Goal: Task Accomplishment & Management: Manage account settings

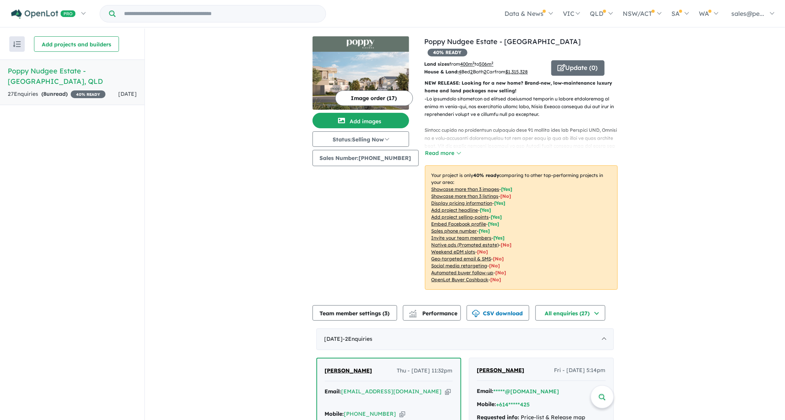
click at [526, 69] on u "$ 1,315,328" at bounding box center [517, 72] width 22 height 6
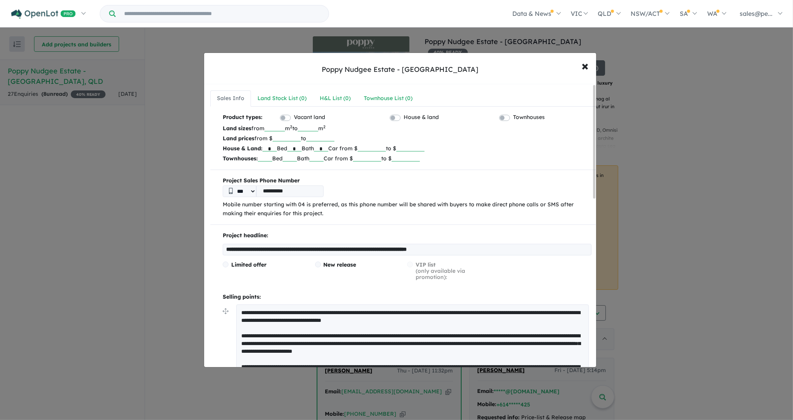
drag, startPoint x: 396, startPoint y: 148, endPoint x: 379, endPoint y: 148, distance: 17.0
click at [379, 149] on input "*******" at bounding box center [372, 148] width 28 height 8
type input "*******"
click at [504, 148] on p "House & Land: * Bed * Bath * Car from $ ******* to $ *******" at bounding box center [407, 148] width 369 height 10
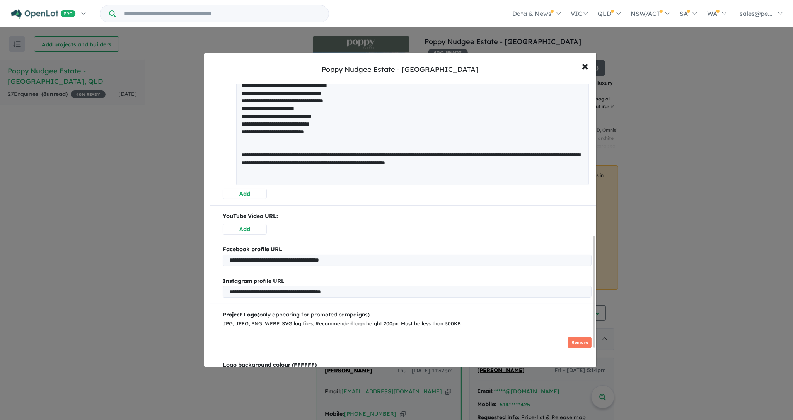
scroll to position [438, 0]
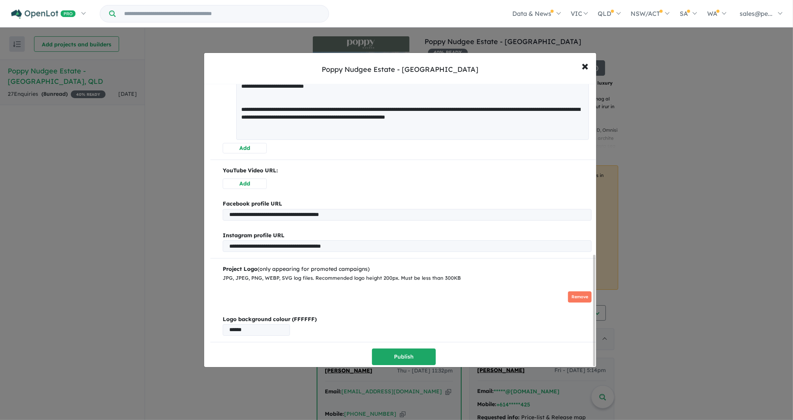
drag, startPoint x: 594, startPoint y: 128, endPoint x: 593, endPoint y: 324, distance: 196.0
click at [593, 324] on div at bounding box center [594, 311] width 2 height 112
click at [410, 358] on button "Publish" at bounding box center [404, 357] width 64 height 17
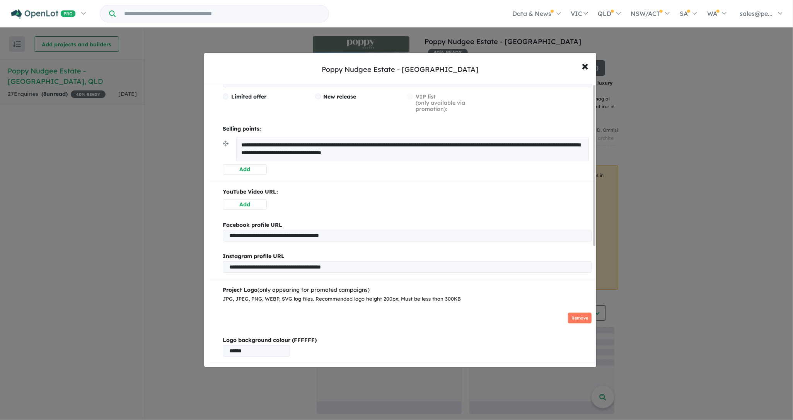
scroll to position [0, 0]
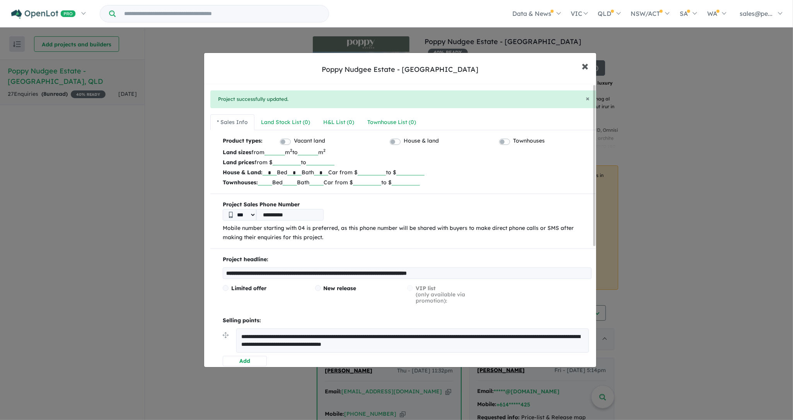
click at [585, 65] on span "×" at bounding box center [584, 65] width 7 height 17
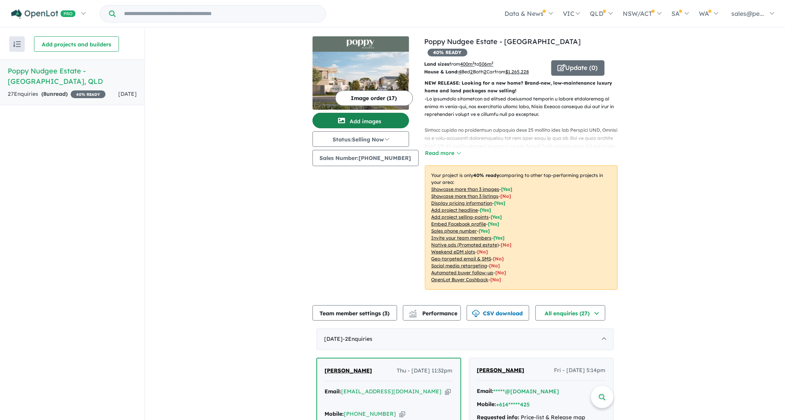
click at [366, 121] on button "Add images" at bounding box center [361, 120] width 97 height 15
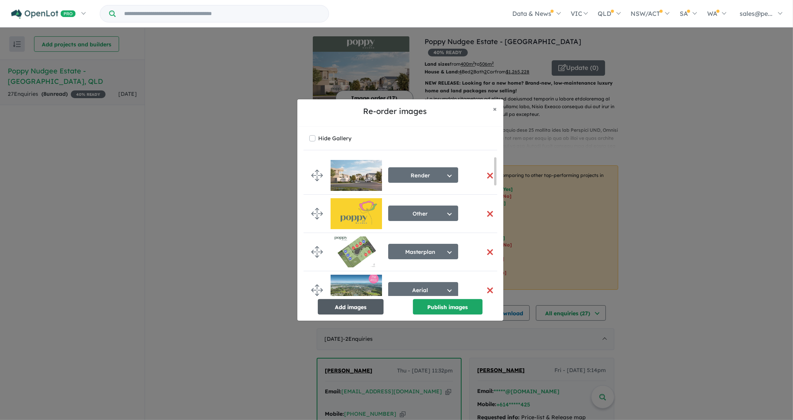
click at [356, 305] on button "Add images" at bounding box center [351, 306] width 66 height 15
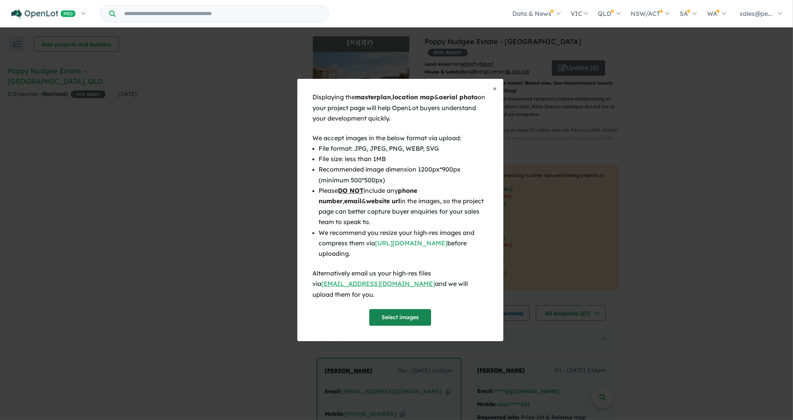
click at [399, 312] on button "Select images" at bounding box center [400, 317] width 62 height 17
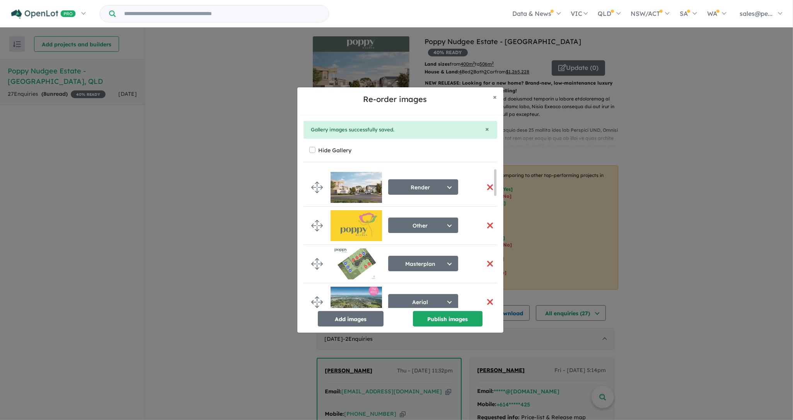
click at [484, 266] on button "button" at bounding box center [490, 263] width 16 height 17
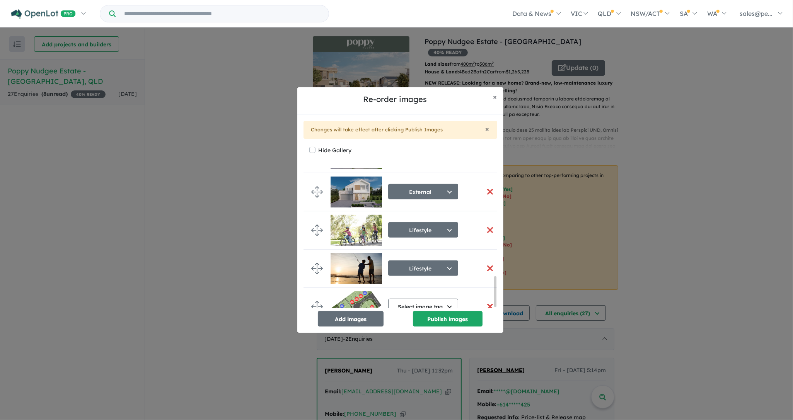
scroll to position [507, 0]
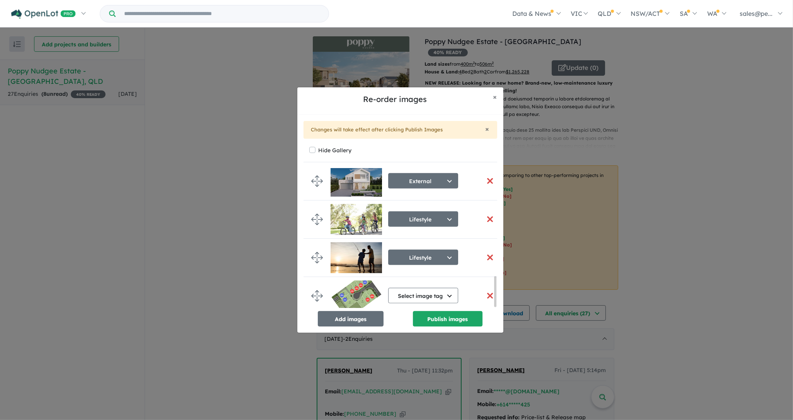
drag, startPoint x: 495, startPoint y: 183, endPoint x: 494, endPoint y: 313, distance: 130.3
click at [494, 313] on div "Render Select image tag Aerial Location Map Masterplan Lifestyle Amenities Park…" at bounding box center [400, 248] width 194 height 158
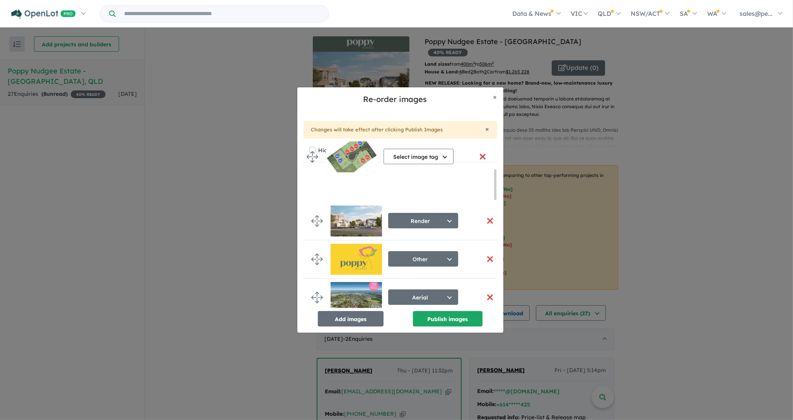
scroll to position [0, 0]
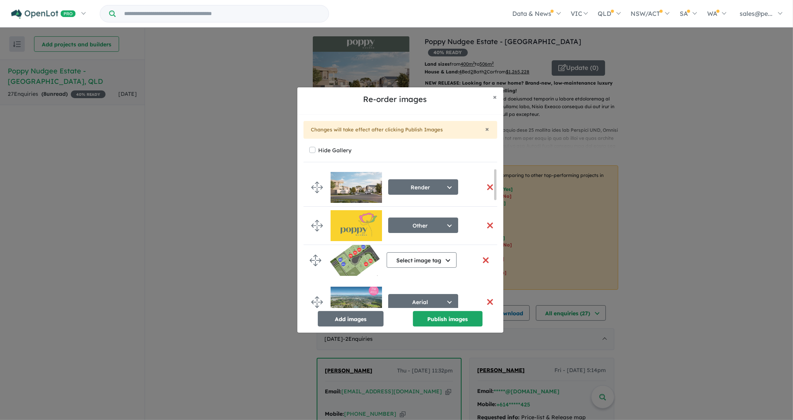
drag, startPoint x: 318, startPoint y: 292, endPoint x: 316, endPoint y: 258, distance: 33.7
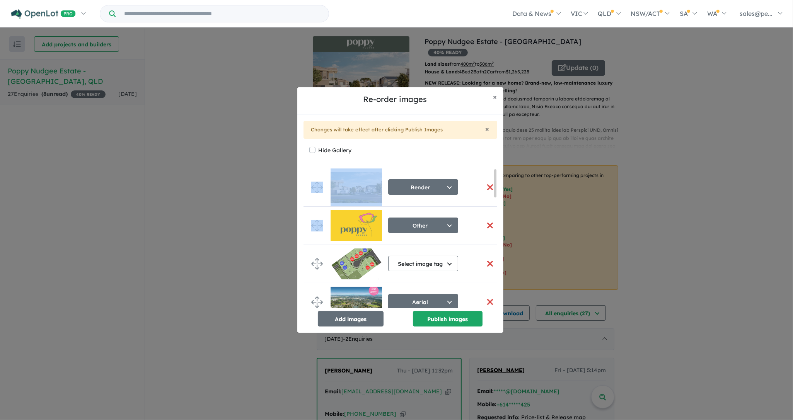
drag, startPoint x: 496, startPoint y: 184, endPoint x: 497, endPoint y: 193, distance: 9.8
click at [497, 193] on div "× Changes will take effect after clicking Publish Images Hide Gallery Render Se…" at bounding box center [400, 224] width 206 height 218
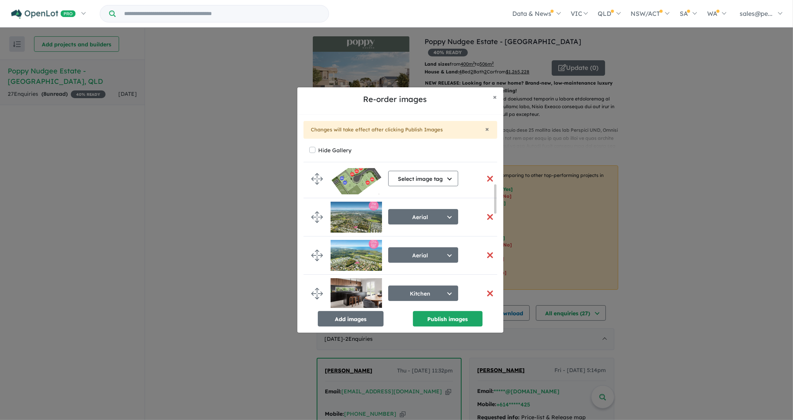
scroll to position [98, 0]
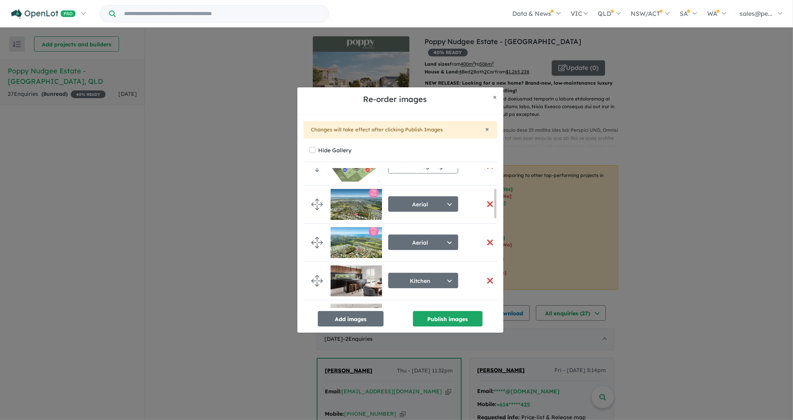
drag, startPoint x: 495, startPoint y: 182, endPoint x: 496, endPoint y: 203, distance: 20.9
click at [496, 203] on div at bounding box center [495, 203] width 2 height 29
click at [449, 170] on button "Select image tag" at bounding box center [423, 165] width 70 height 15
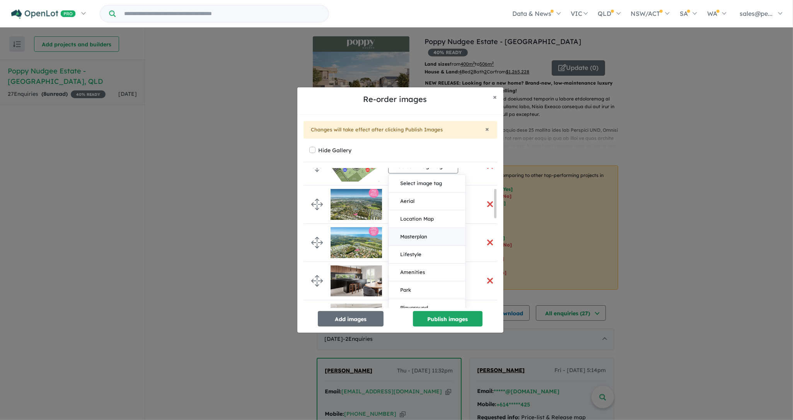
click at [427, 234] on button "Masterplan" at bounding box center [426, 237] width 77 height 18
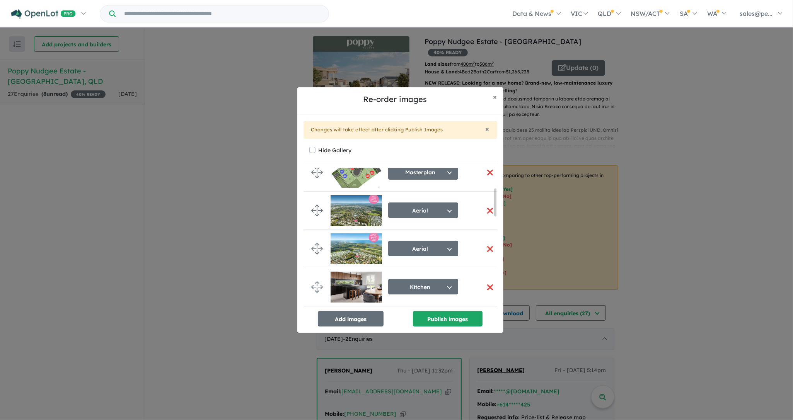
scroll to position [96, 0]
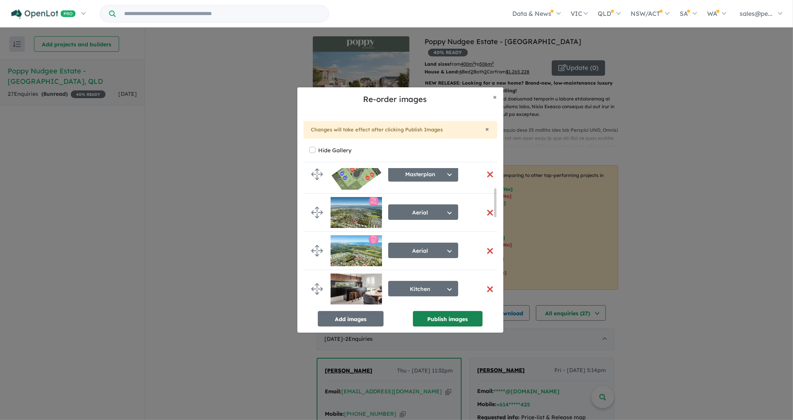
click at [434, 320] on button "Publish images" at bounding box center [448, 318] width 70 height 15
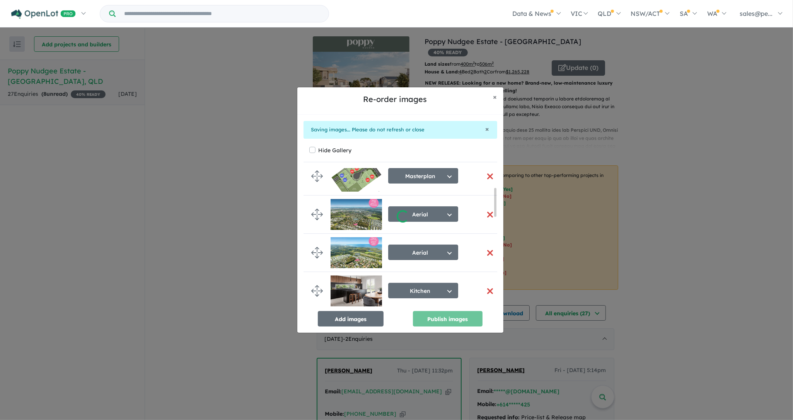
scroll to position [92, 0]
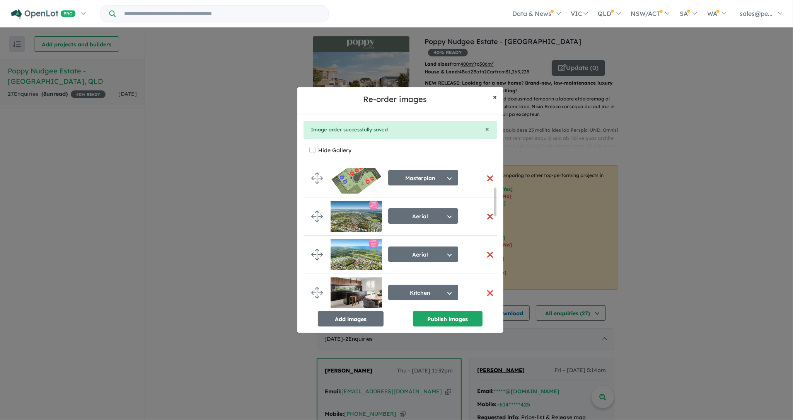
click at [495, 98] on span "×" at bounding box center [495, 96] width 4 height 9
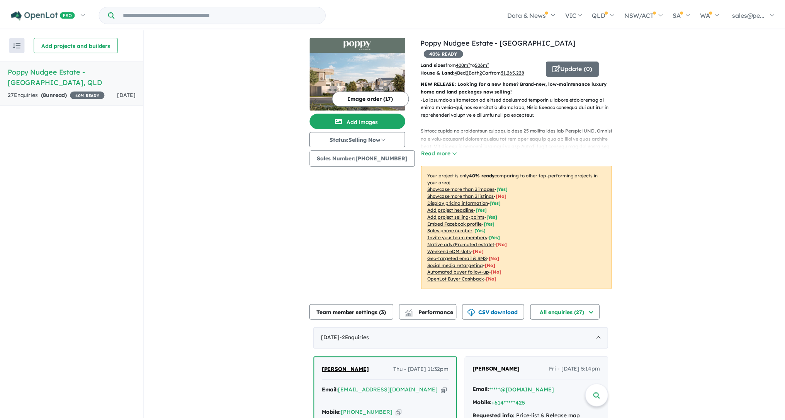
scroll to position [0, 0]
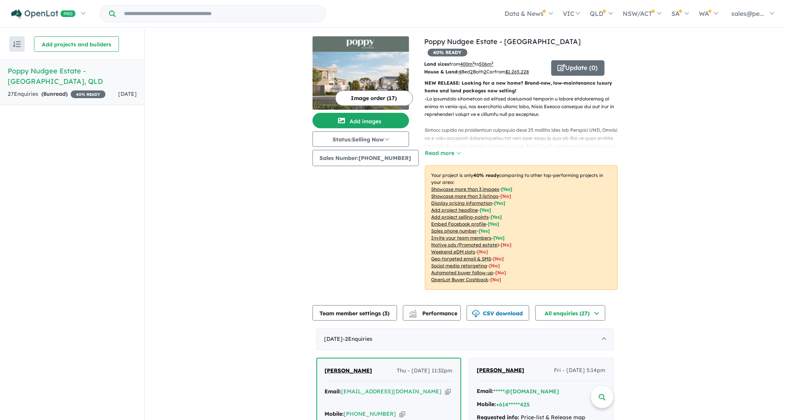
click at [366, 77] on img at bounding box center [361, 81] width 97 height 58
